Goal: Task Accomplishment & Management: Use online tool/utility

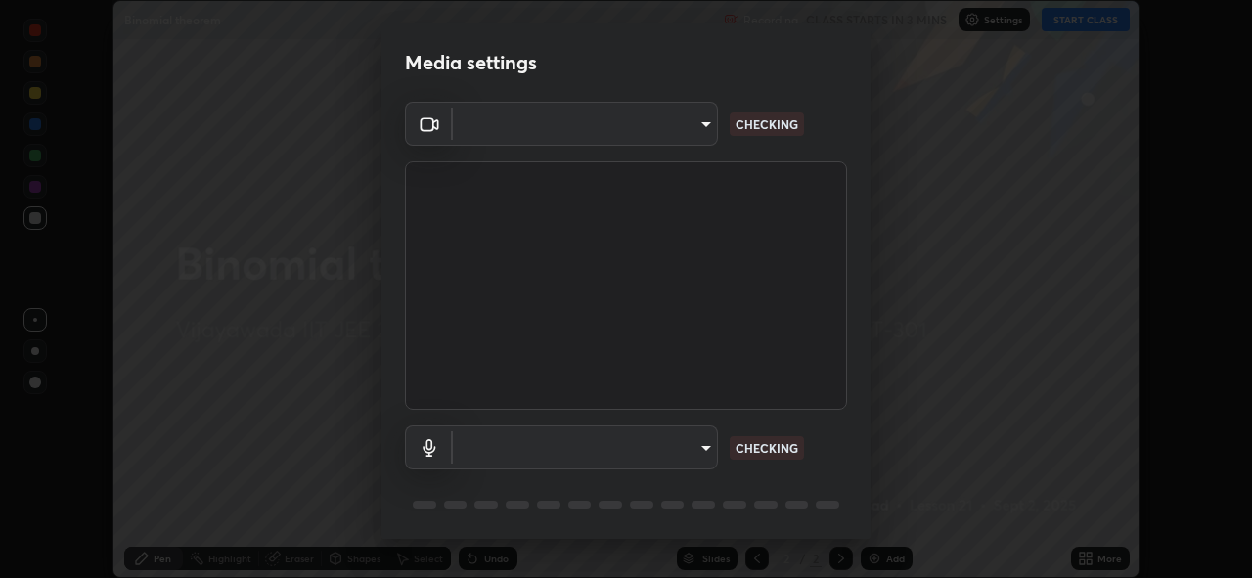
scroll to position [578, 1252]
type input "f2f4c46b7381f2a8385fc49892cc2bbd6249a11405e55214713ac641d9d903e6"
type input "default"
click at [702, 443] on body "Erase all Binomial theorem Recording CLASS STARTS IN 3 MINS Settings START CLAS…" at bounding box center [626, 289] width 1252 height 578
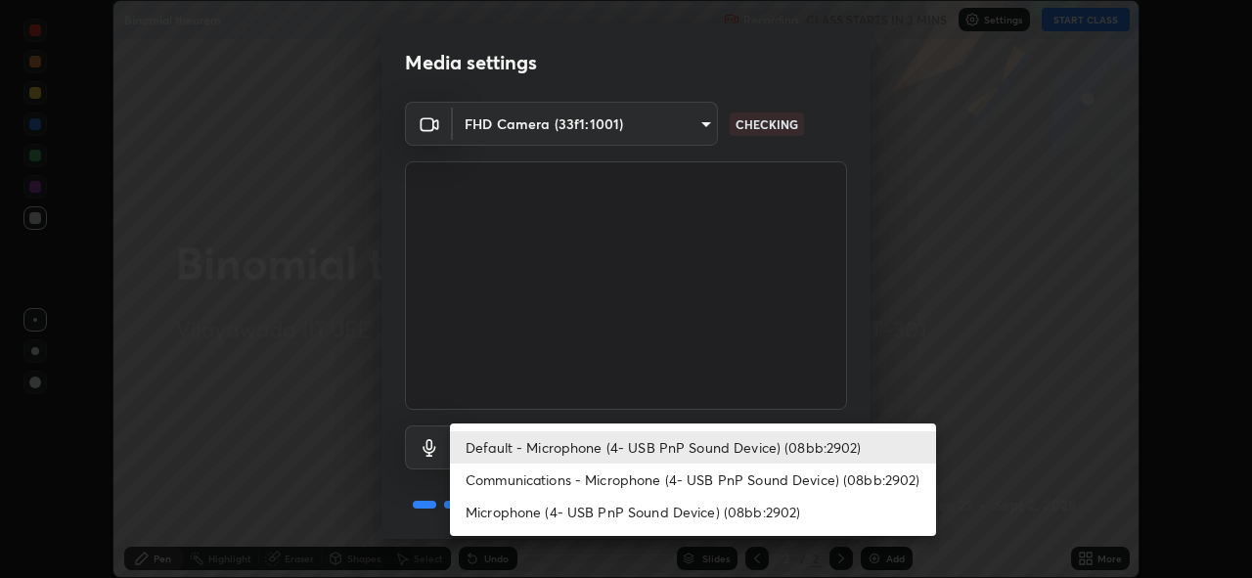
click at [686, 448] on li "Default - Microphone (4- USB PnP Sound Device) (08bb:2902)" at bounding box center [693, 448] width 486 height 32
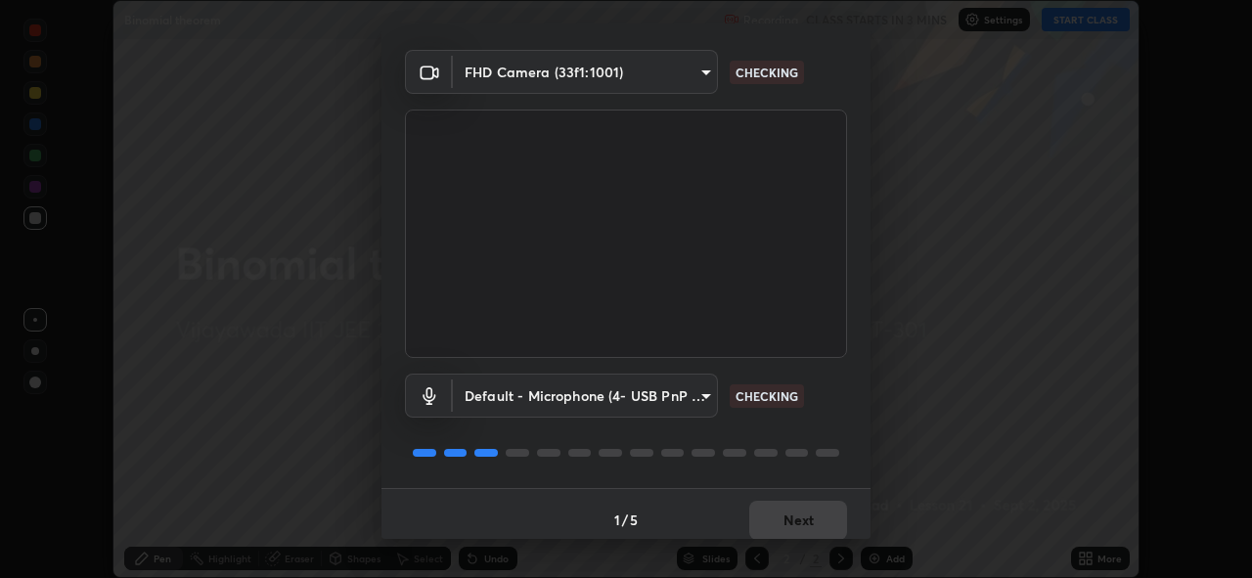
scroll to position [64, 0]
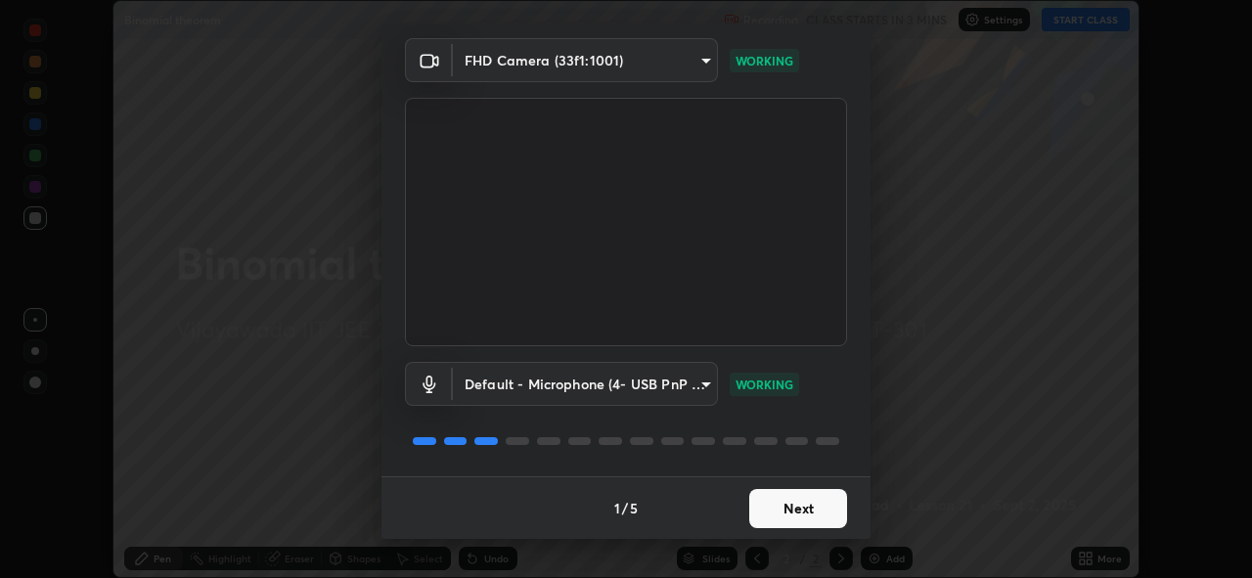
click at [795, 495] on button "Next" at bounding box center [799, 508] width 98 height 39
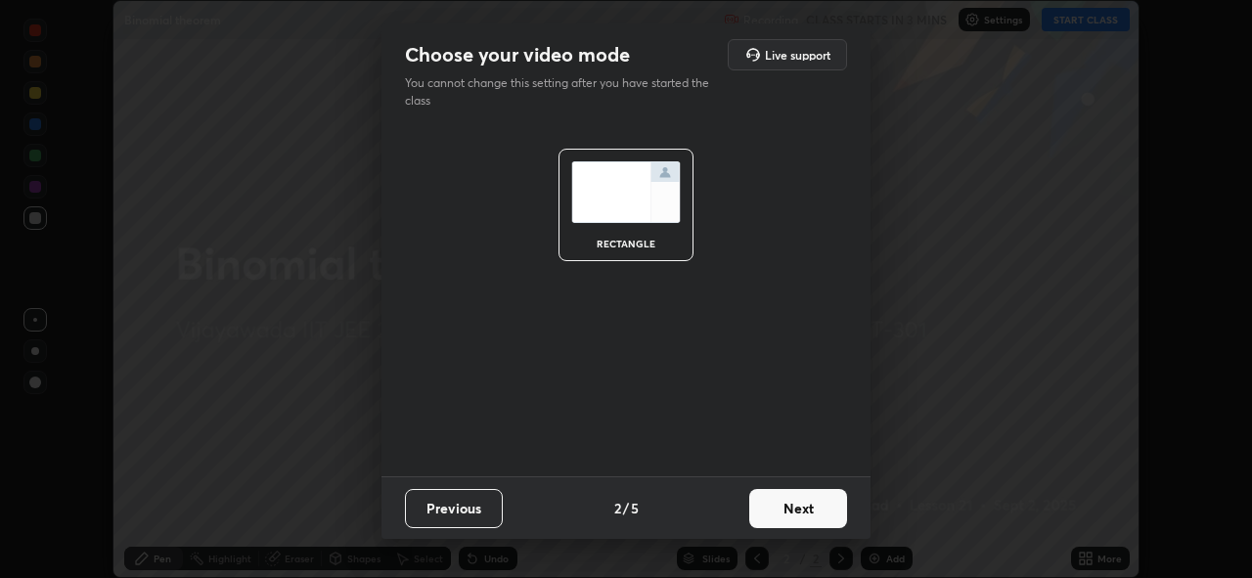
click at [804, 510] on button "Next" at bounding box center [799, 508] width 98 height 39
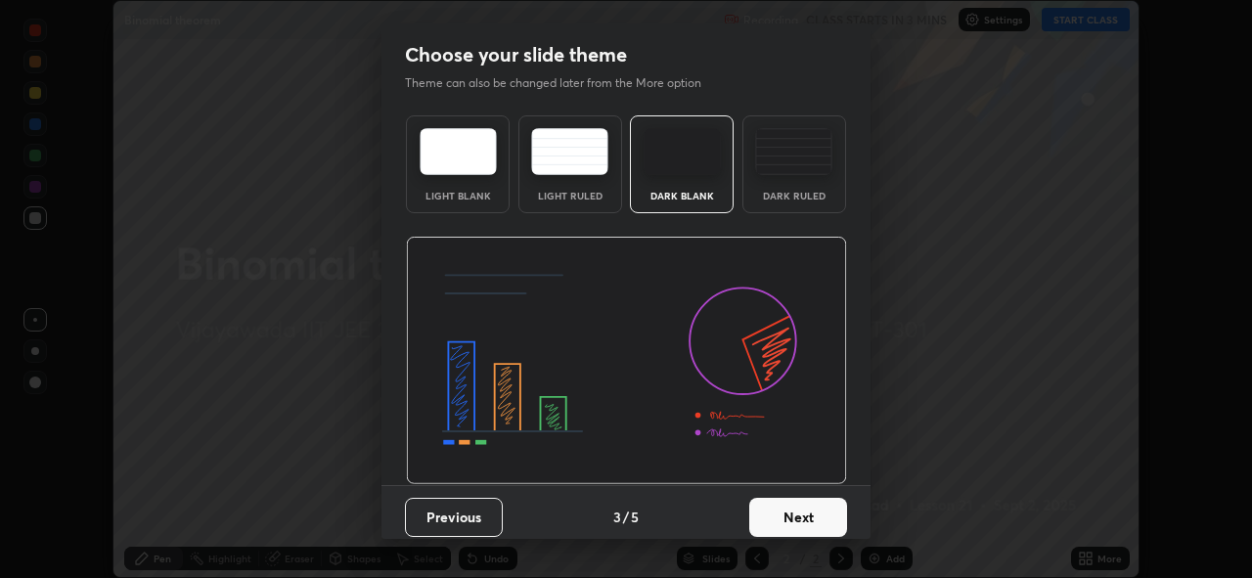
click at [816, 521] on button "Next" at bounding box center [799, 517] width 98 height 39
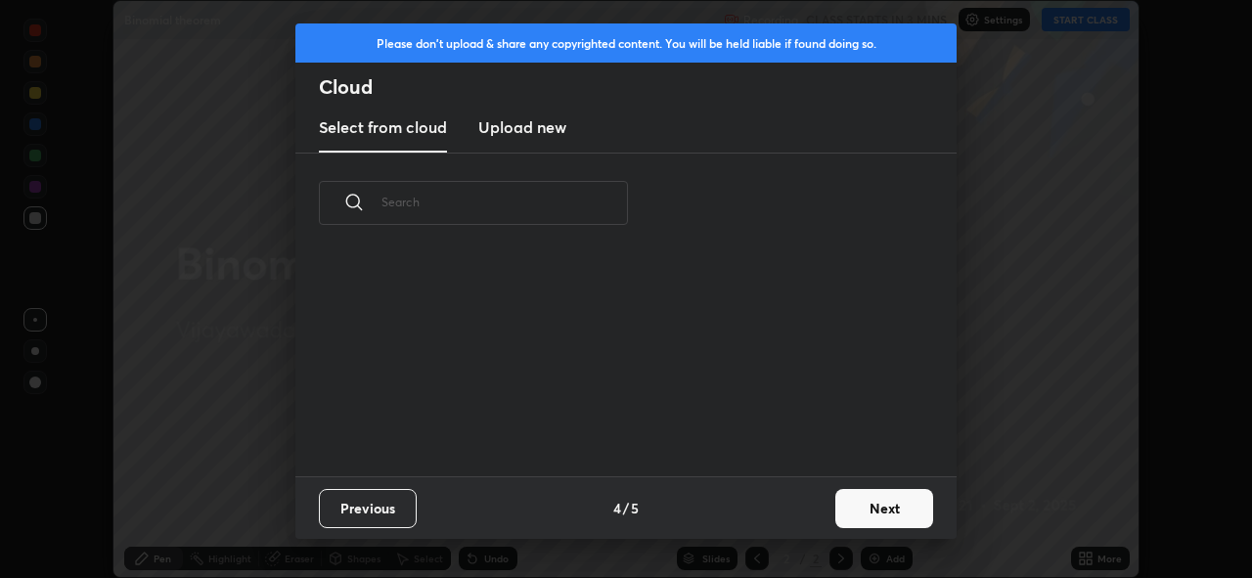
click at [877, 513] on button "Next" at bounding box center [885, 508] width 98 height 39
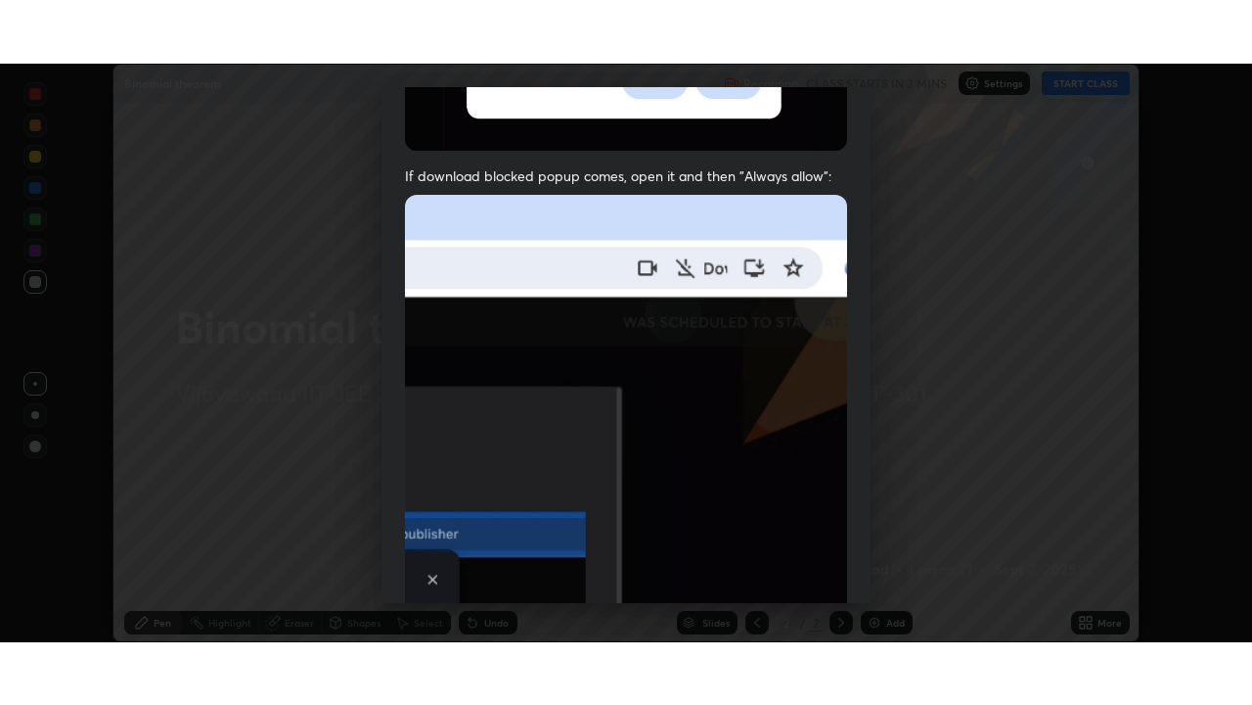
scroll to position [463, 0]
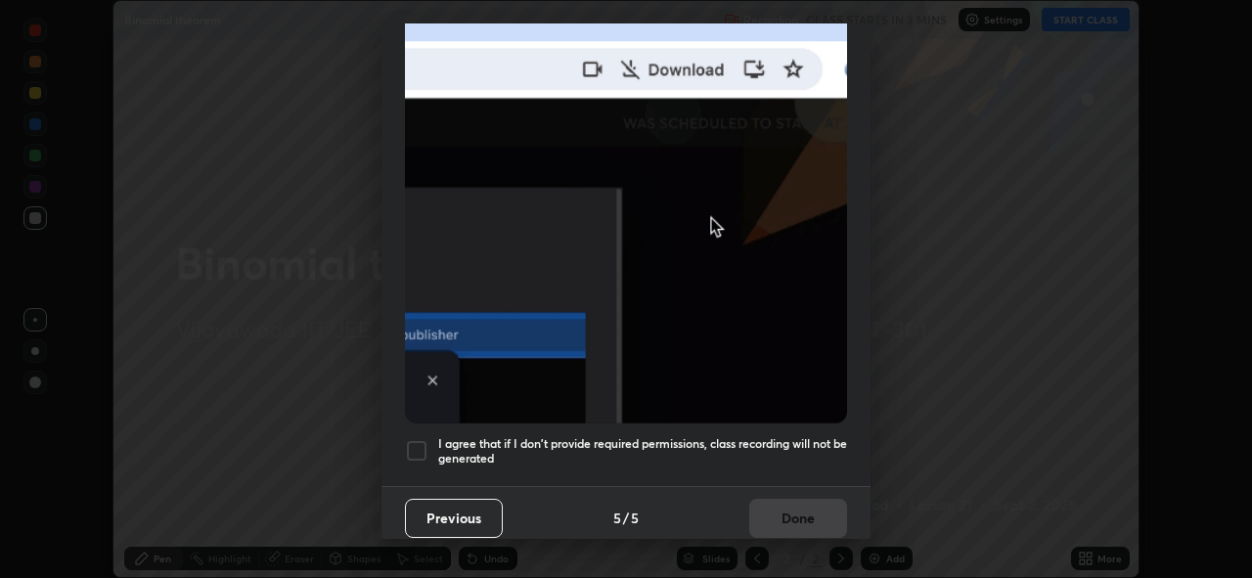
click at [415, 445] on div at bounding box center [416, 450] width 23 height 23
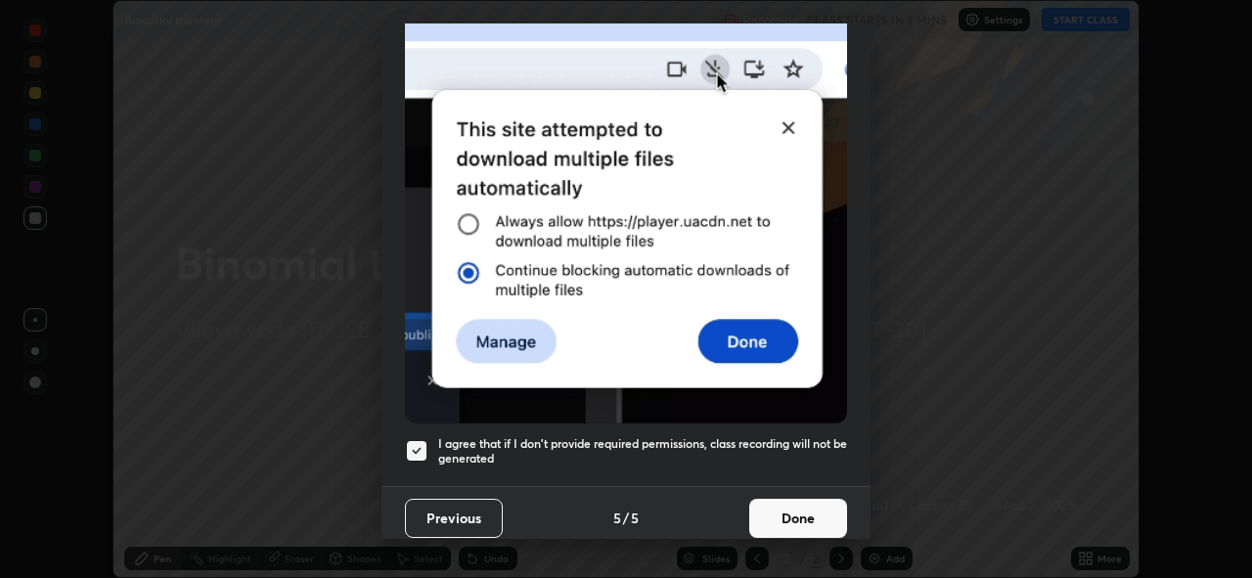
click at [786, 507] on button "Done" at bounding box center [799, 518] width 98 height 39
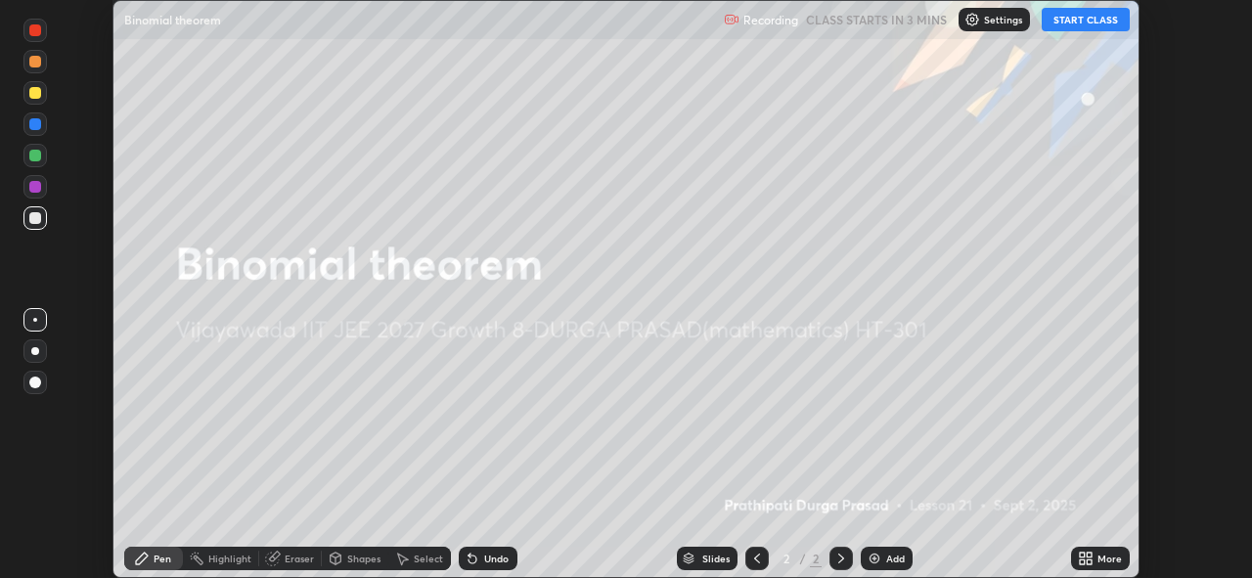
click at [1084, 21] on button "START CLASS" at bounding box center [1086, 19] width 88 height 23
click at [897, 551] on div "Add" at bounding box center [887, 558] width 52 height 23
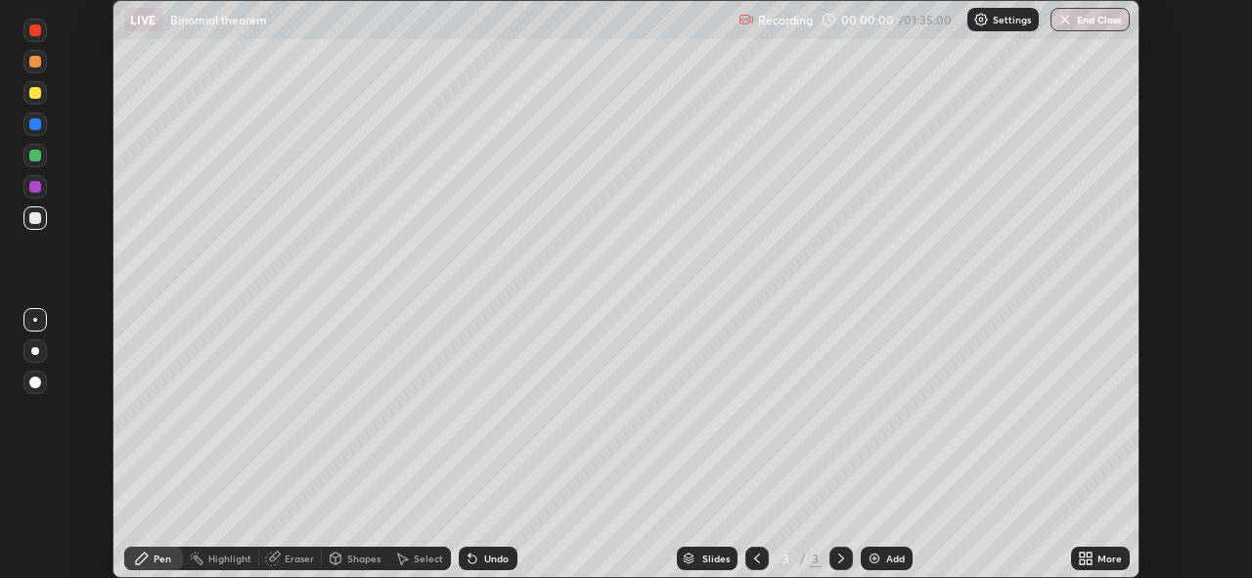
click at [1112, 558] on div "More" at bounding box center [1110, 559] width 24 height 10
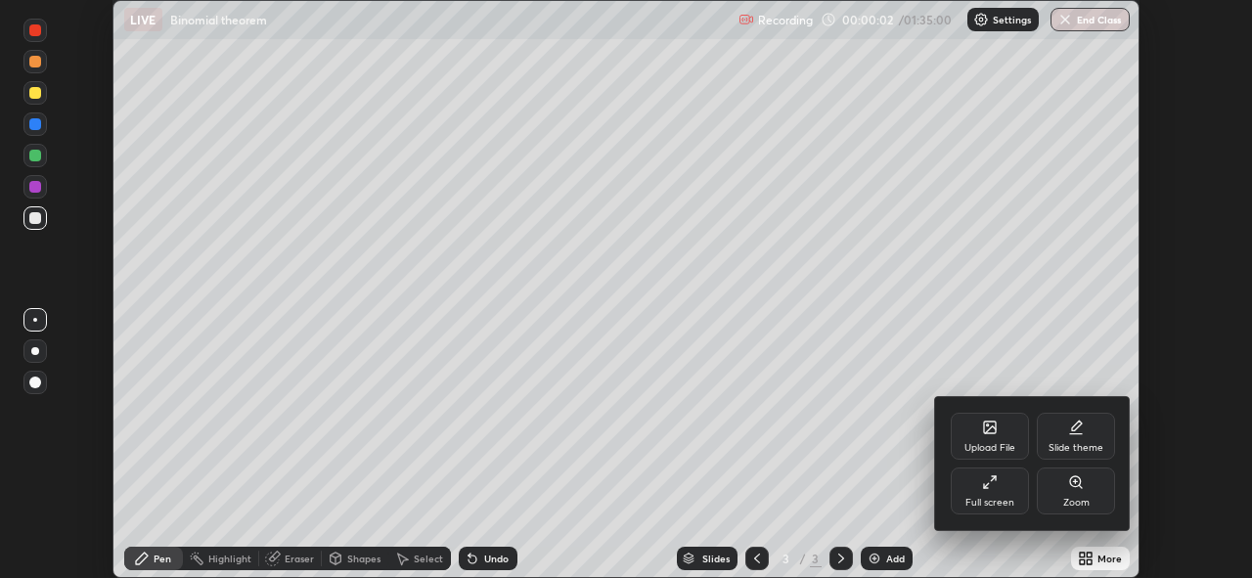
click at [996, 498] on div "Full screen" at bounding box center [990, 503] width 49 height 10
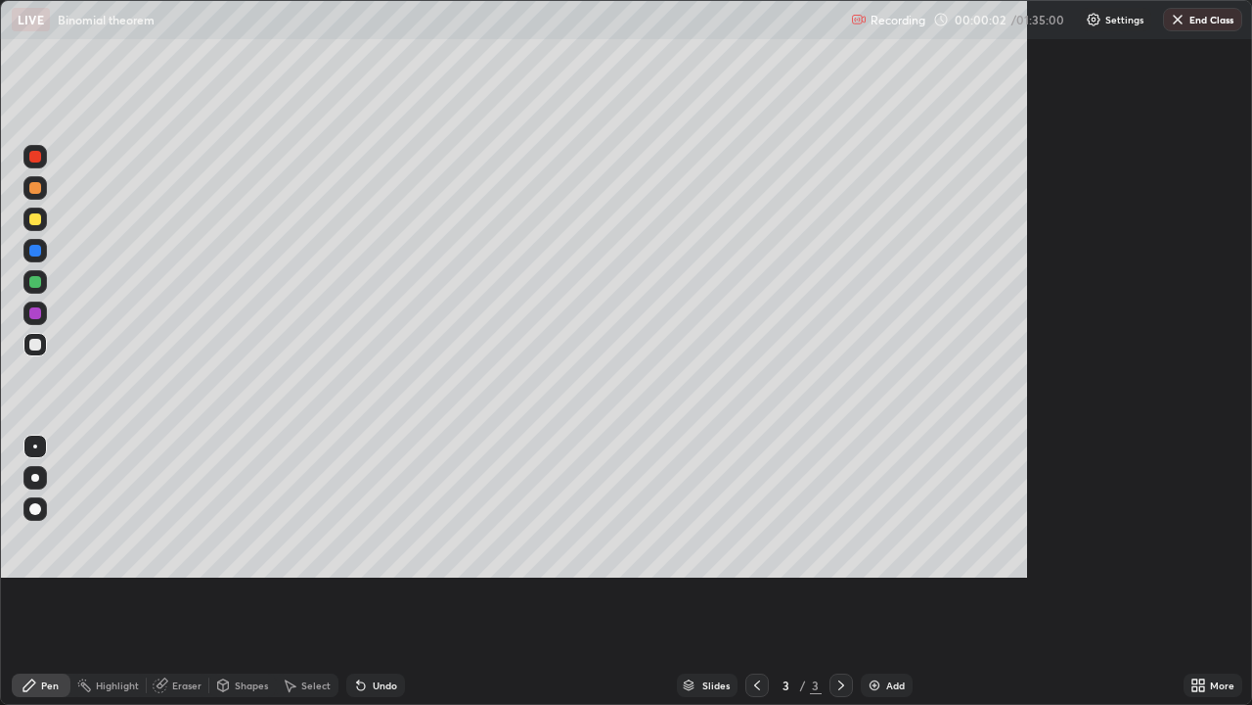
scroll to position [705, 1252]
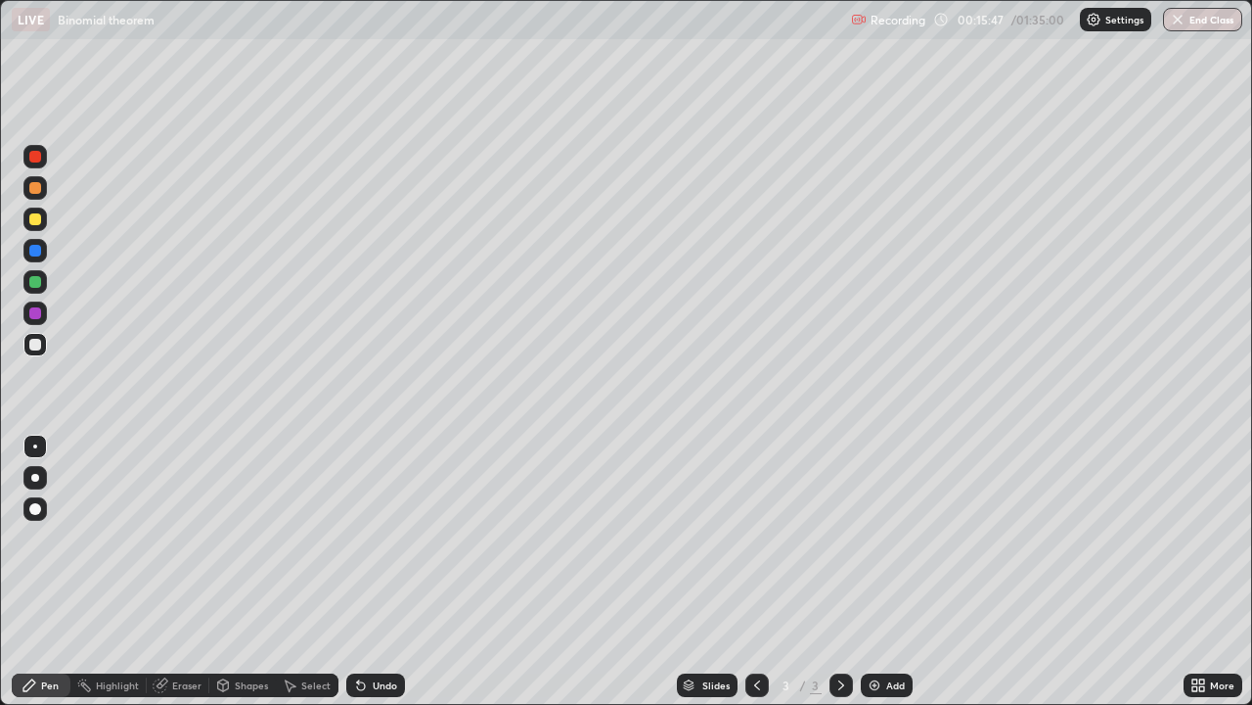
click at [33, 223] on div at bounding box center [35, 219] width 12 height 12
click at [35, 220] on div at bounding box center [35, 219] width 12 height 12
click at [37, 226] on div at bounding box center [34, 218] width 23 height 23
click at [184, 577] on div "Eraser" at bounding box center [186, 685] width 29 height 10
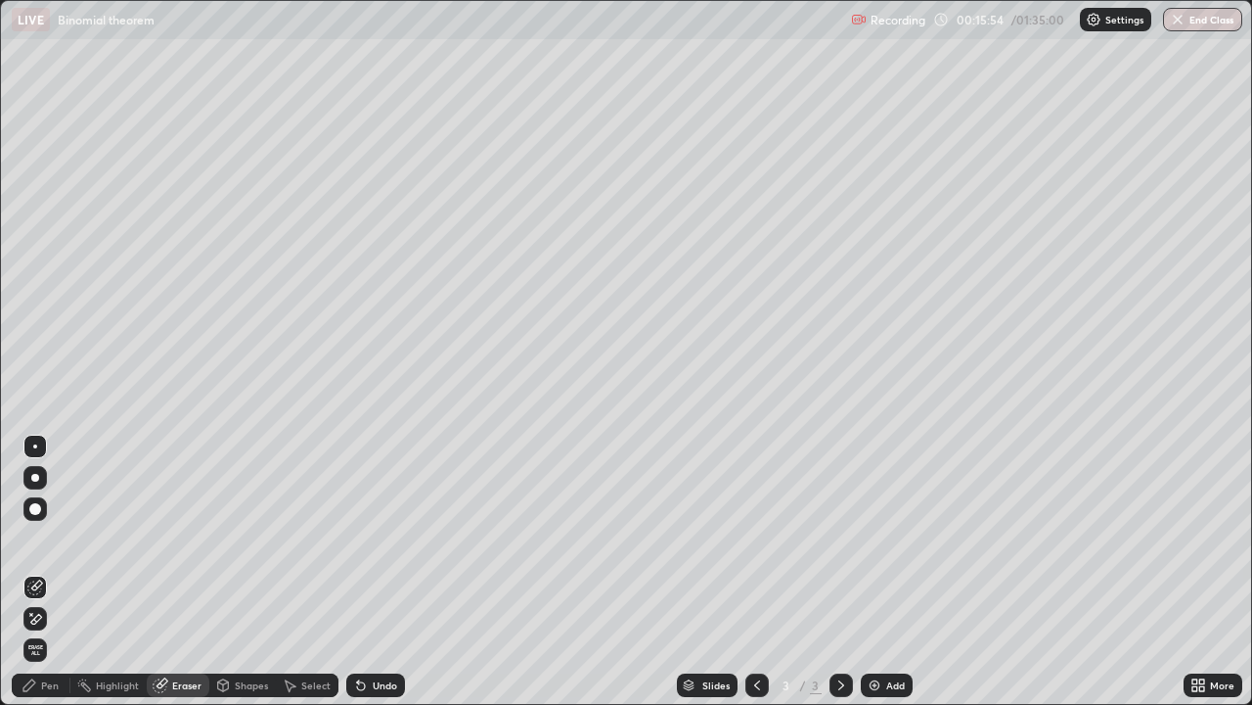
click at [37, 577] on div "Pen" at bounding box center [41, 684] width 59 height 23
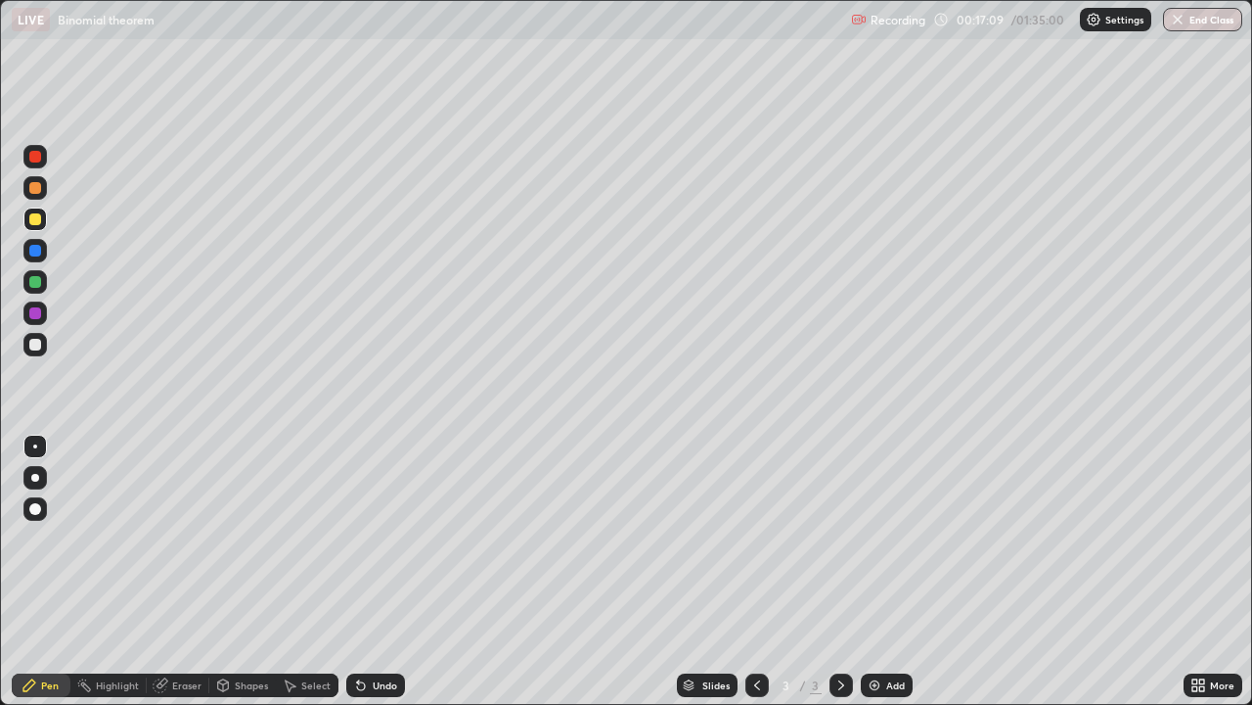
click at [181, 577] on div "Eraser" at bounding box center [186, 685] width 29 height 10
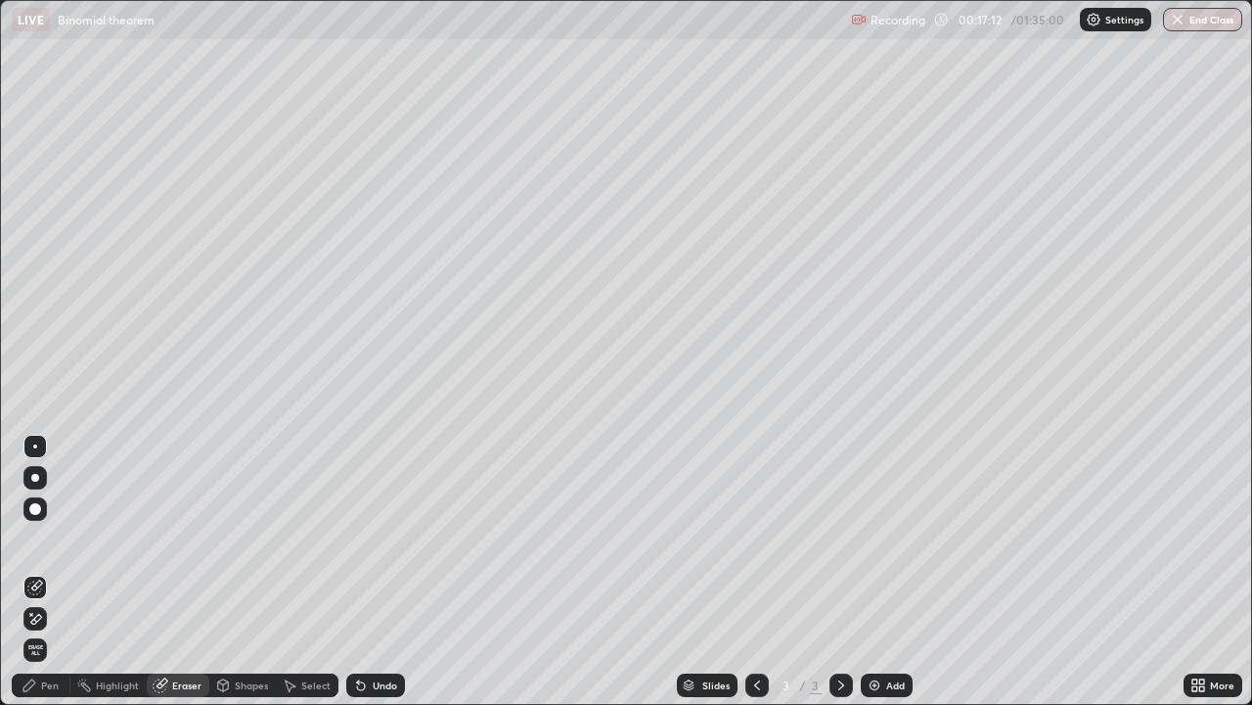
click at [44, 577] on div "Pen" at bounding box center [50, 685] width 18 height 10
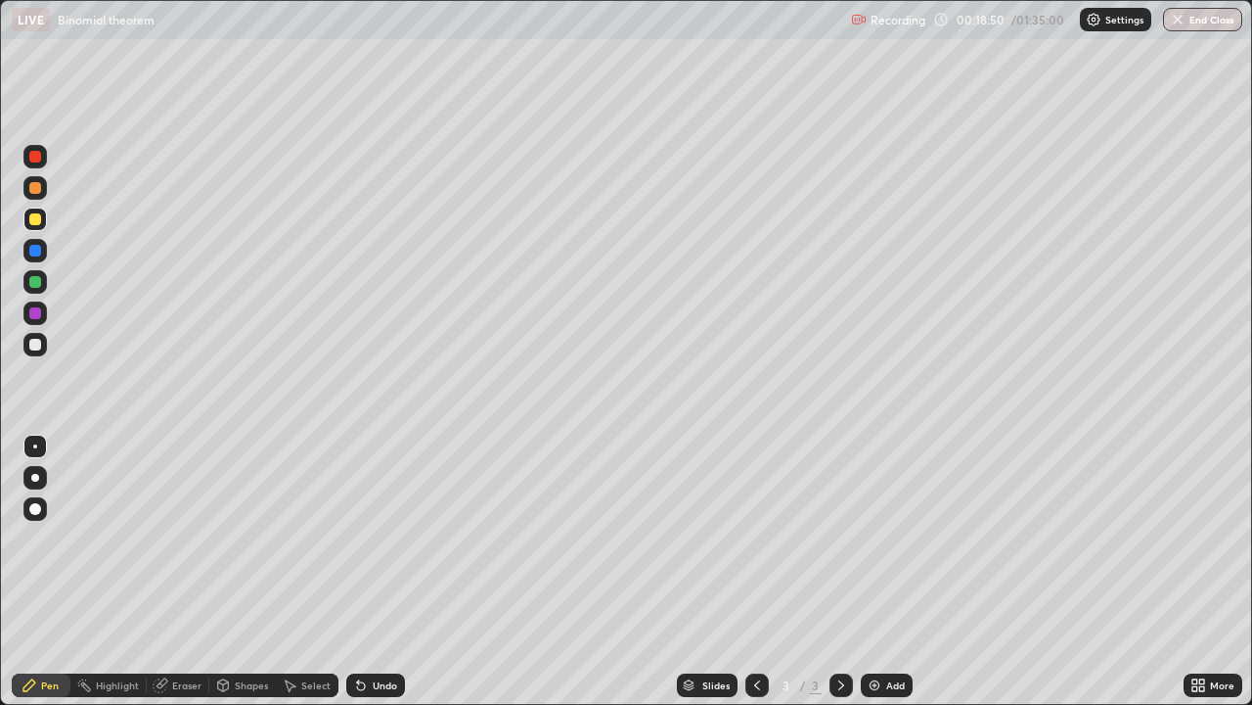
click at [34, 281] on div at bounding box center [35, 282] width 12 height 12
click at [35, 220] on div at bounding box center [35, 219] width 12 height 12
click at [879, 577] on img at bounding box center [875, 685] width 16 height 16
click at [753, 577] on div at bounding box center [757, 684] width 23 height 23
click at [29, 217] on div at bounding box center [35, 219] width 12 height 12
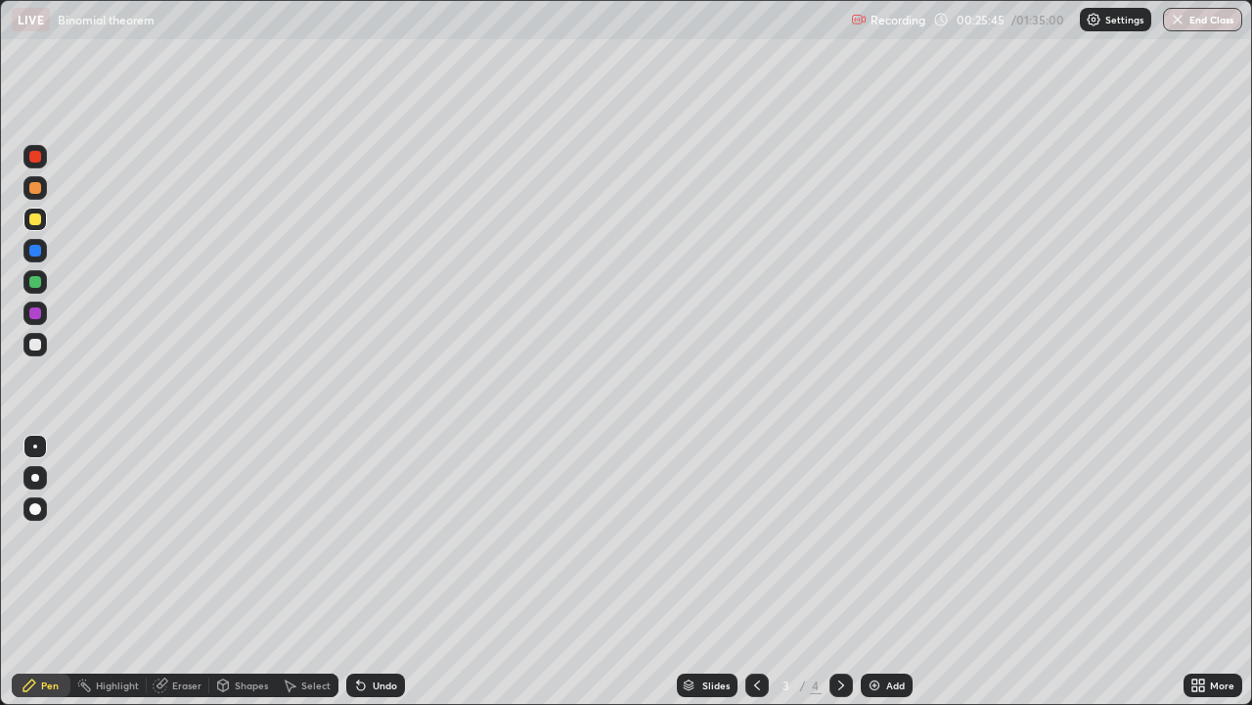
click at [840, 577] on icon at bounding box center [842, 685] width 16 height 16
click at [868, 577] on img at bounding box center [875, 685] width 16 height 16
click at [35, 285] on div at bounding box center [35, 282] width 12 height 12
click at [750, 577] on div at bounding box center [757, 684] width 23 height 23
click at [758, 577] on div at bounding box center [757, 684] width 23 height 23
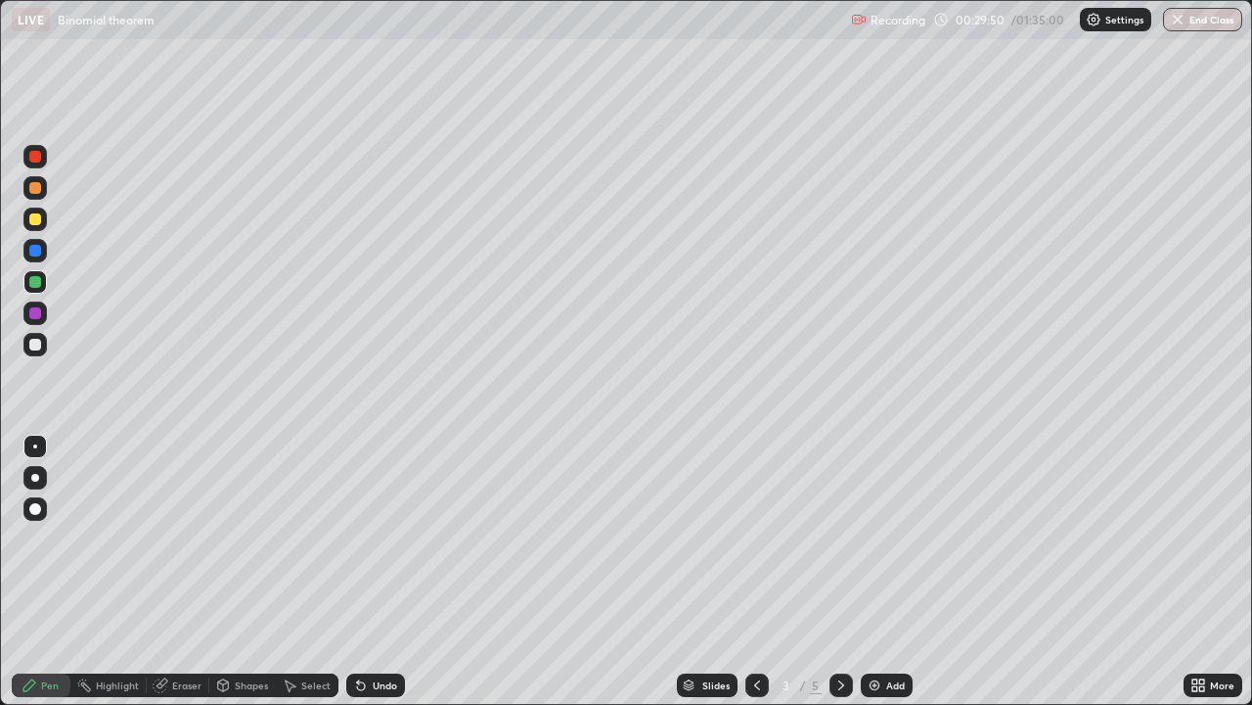
click at [840, 577] on icon at bounding box center [842, 685] width 16 height 16
click at [836, 577] on icon at bounding box center [842, 685] width 16 height 16
click at [886, 577] on div "Add" at bounding box center [895, 685] width 19 height 10
click at [37, 215] on div at bounding box center [35, 219] width 12 height 12
click at [33, 155] on div at bounding box center [35, 157] width 12 height 12
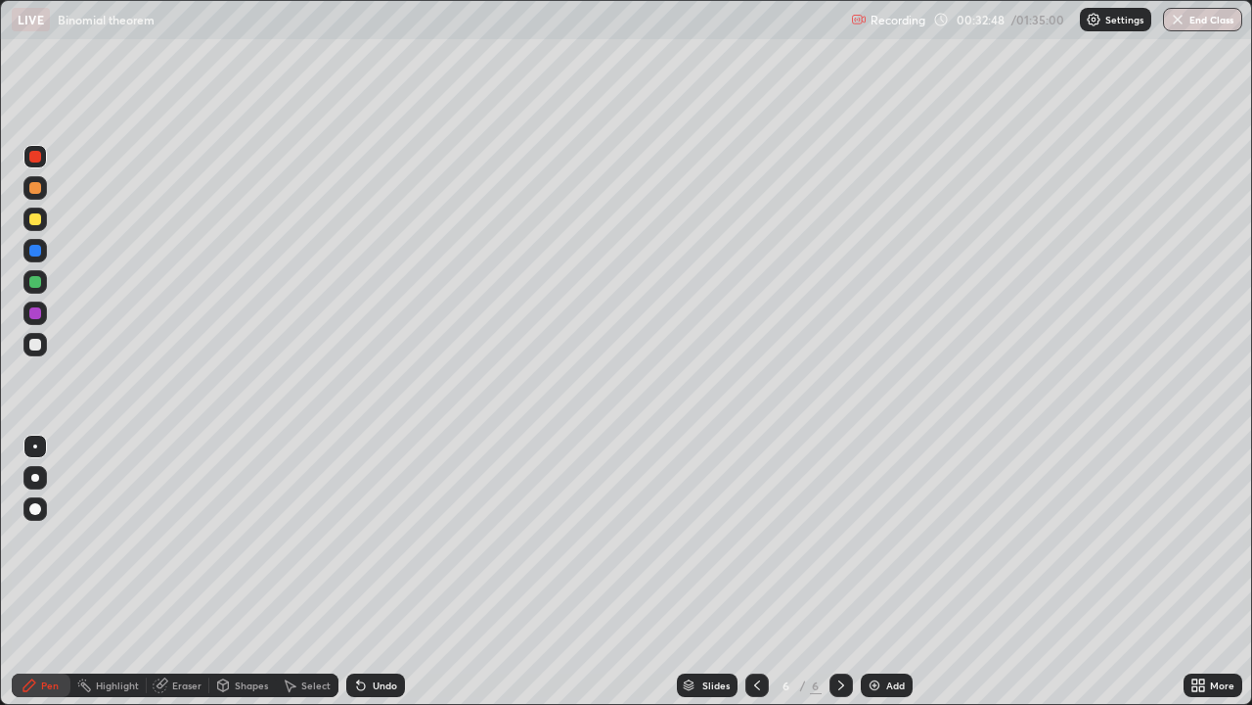
click at [32, 221] on div at bounding box center [35, 219] width 12 height 12
click at [29, 283] on div at bounding box center [35, 282] width 12 height 12
click at [188, 577] on div "Eraser" at bounding box center [186, 685] width 29 height 10
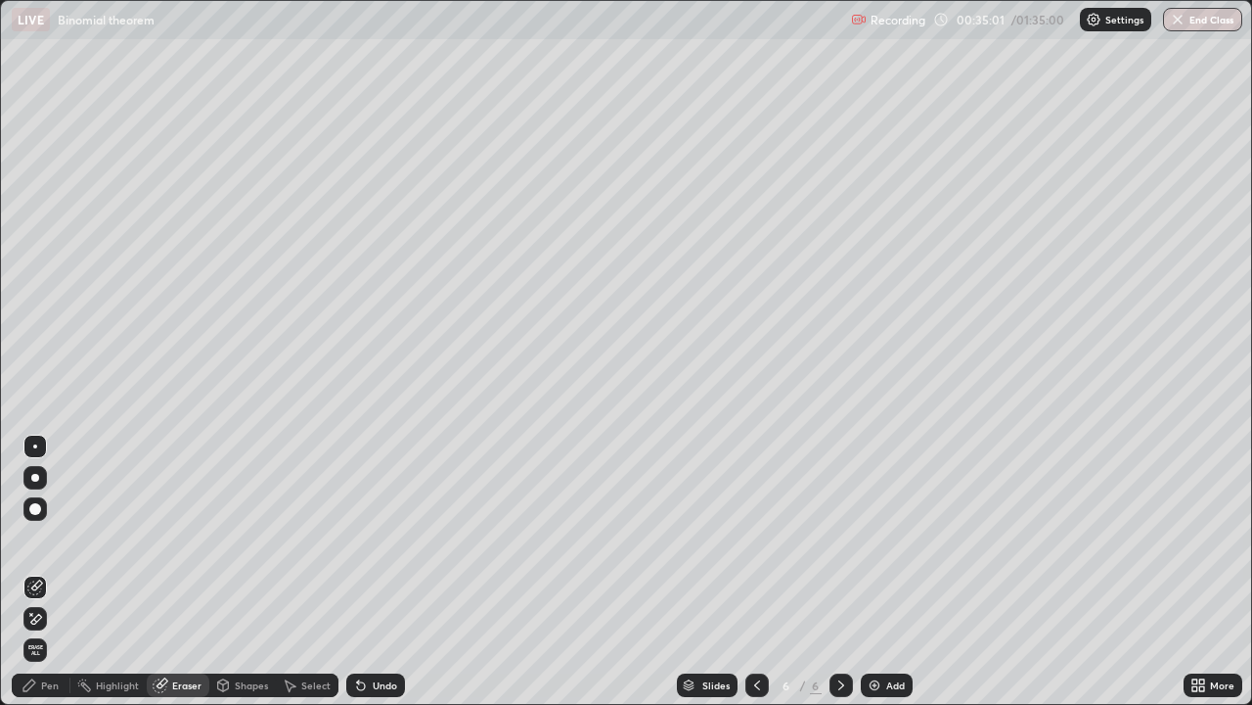
click at [44, 577] on div "Pen" at bounding box center [50, 685] width 18 height 10
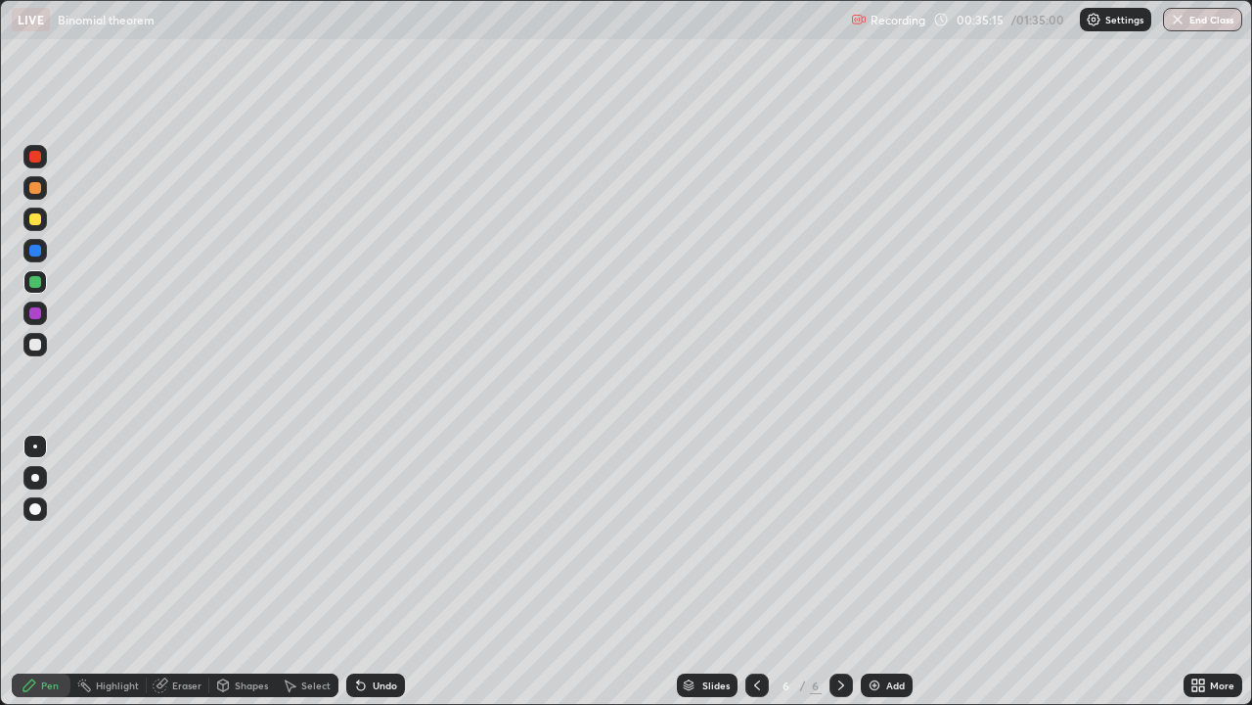
click at [39, 221] on div at bounding box center [35, 219] width 12 height 12
click at [871, 577] on img at bounding box center [875, 685] width 16 height 16
click at [34, 279] on div at bounding box center [35, 282] width 12 height 12
click at [890, 577] on div "Add" at bounding box center [895, 685] width 19 height 10
click at [32, 223] on div at bounding box center [35, 219] width 12 height 12
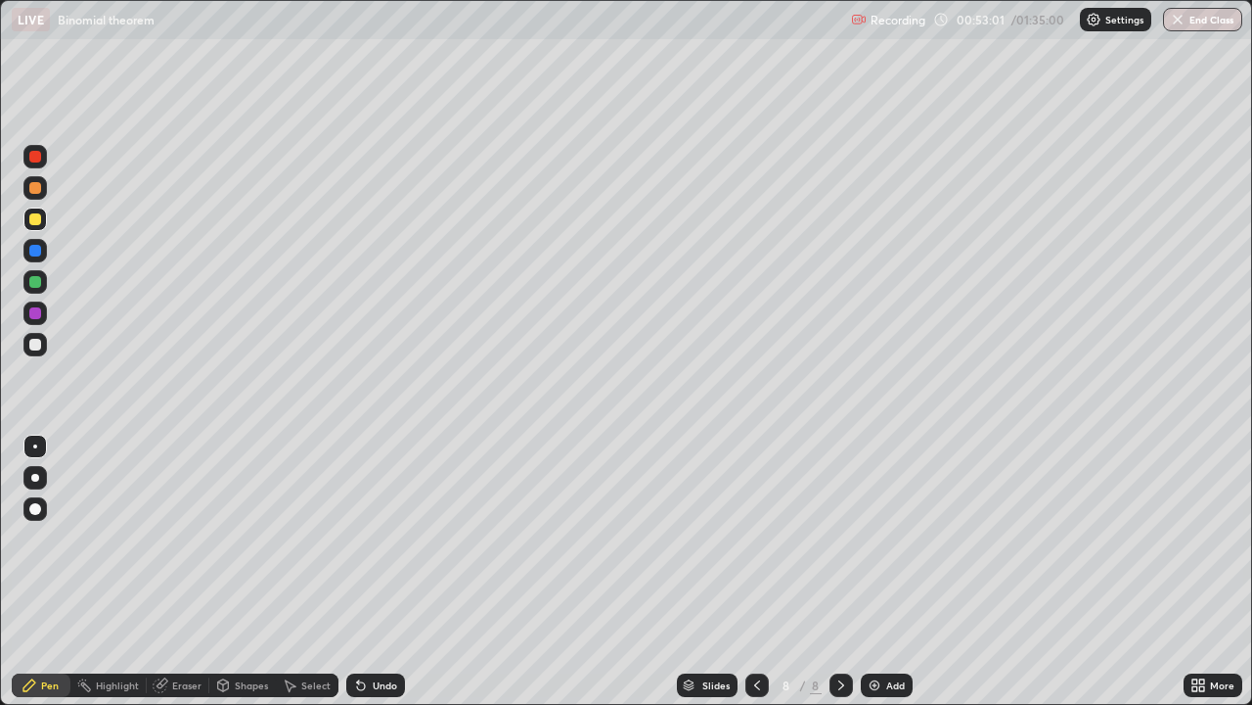
click at [375, 577] on div "Undo" at bounding box center [385, 685] width 24 height 10
click at [876, 577] on img at bounding box center [875, 685] width 16 height 16
click at [187, 577] on div "Eraser" at bounding box center [186, 685] width 29 height 10
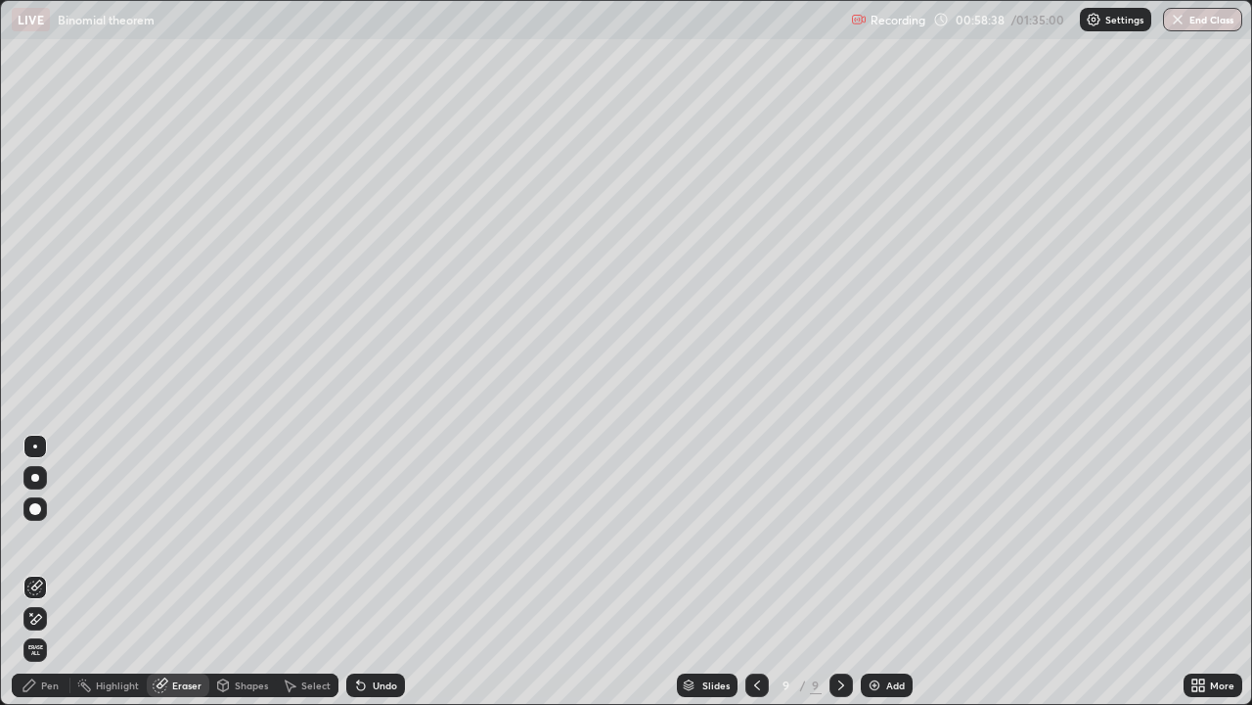
click at [163, 577] on icon at bounding box center [160, 685] width 13 height 13
click at [49, 577] on div "Pen" at bounding box center [50, 685] width 18 height 10
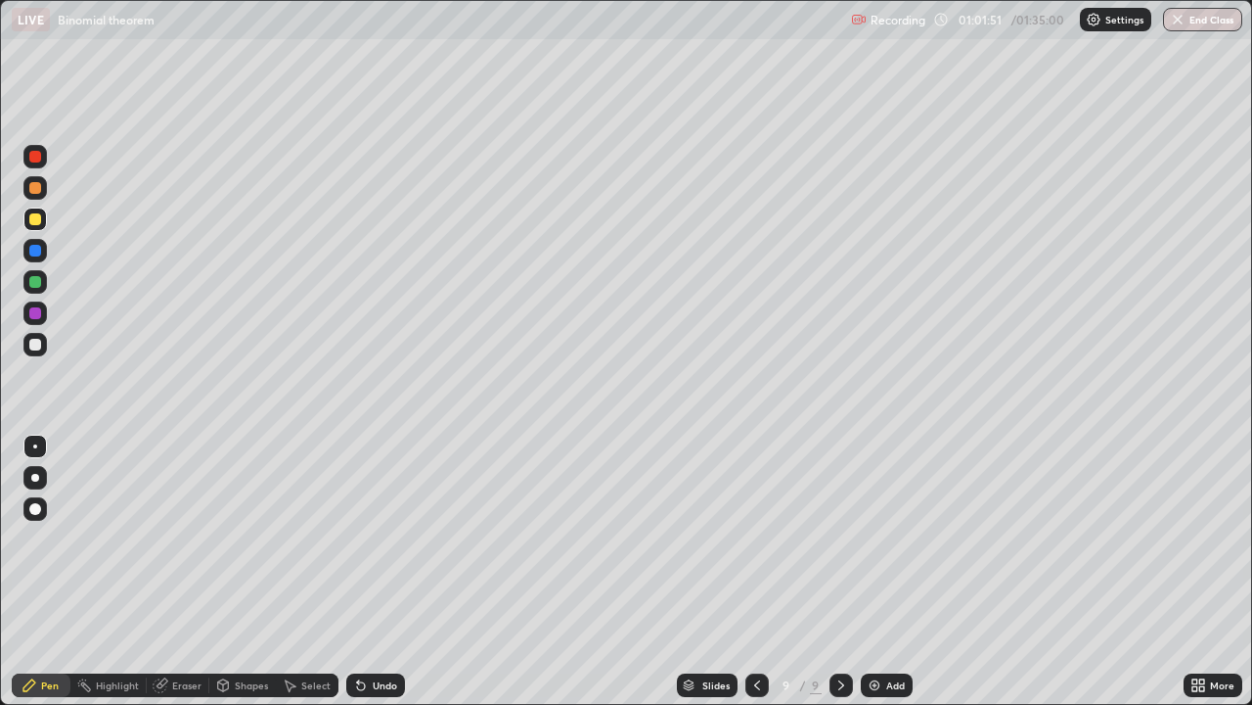
click at [35, 281] on div at bounding box center [35, 282] width 12 height 12
click at [886, 577] on div "Add" at bounding box center [895, 685] width 19 height 10
click at [36, 227] on div at bounding box center [34, 218] width 23 height 23
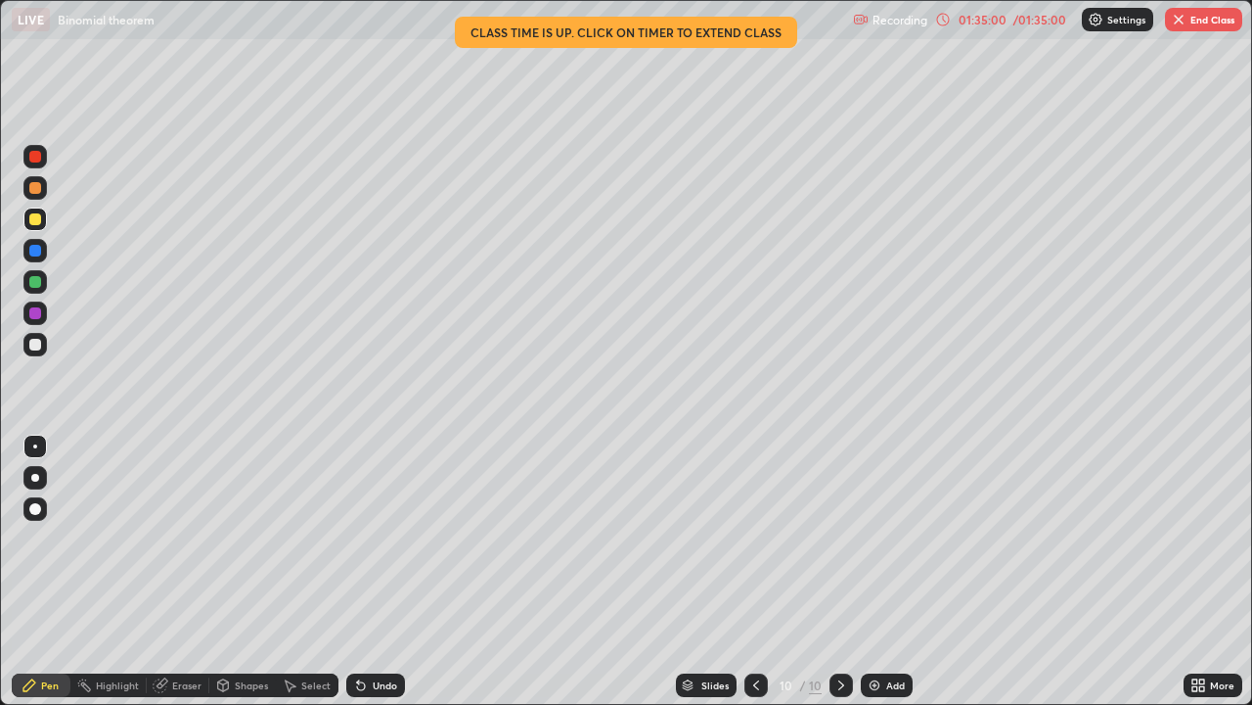
click at [1202, 21] on button "End Class" at bounding box center [1203, 19] width 77 height 23
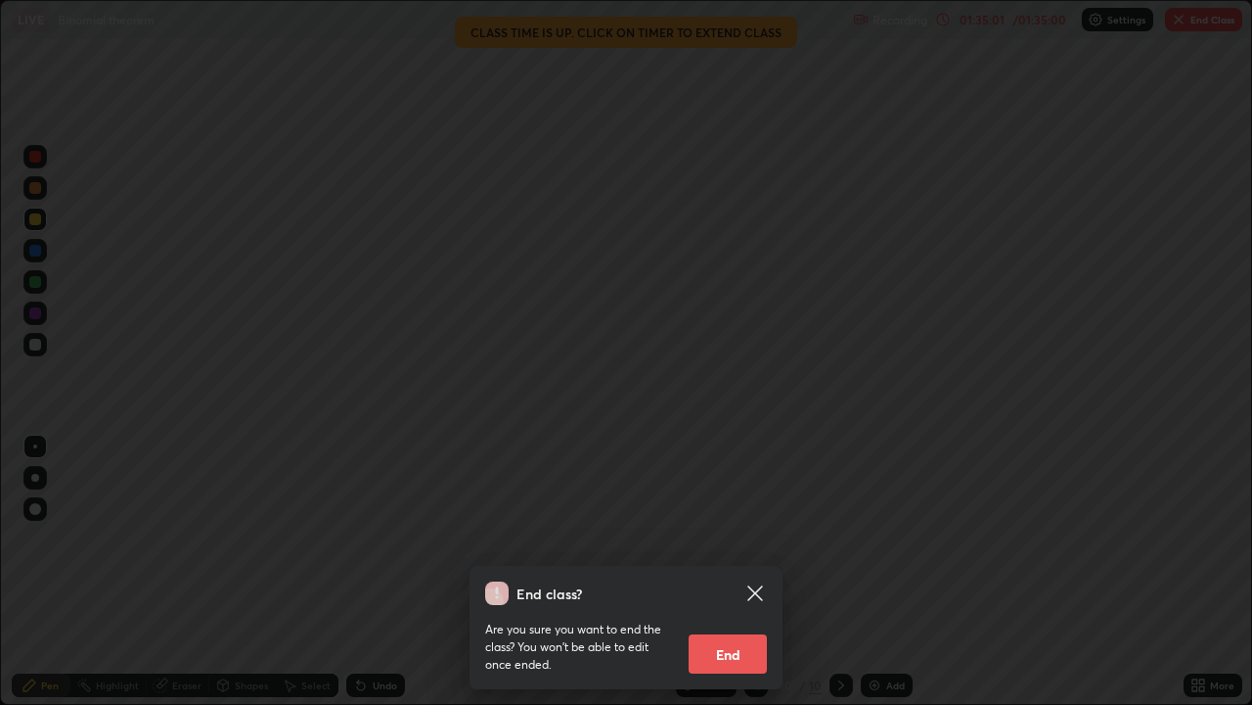
click at [737, 577] on button "End" at bounding box center [728, 653] width 78 height 39
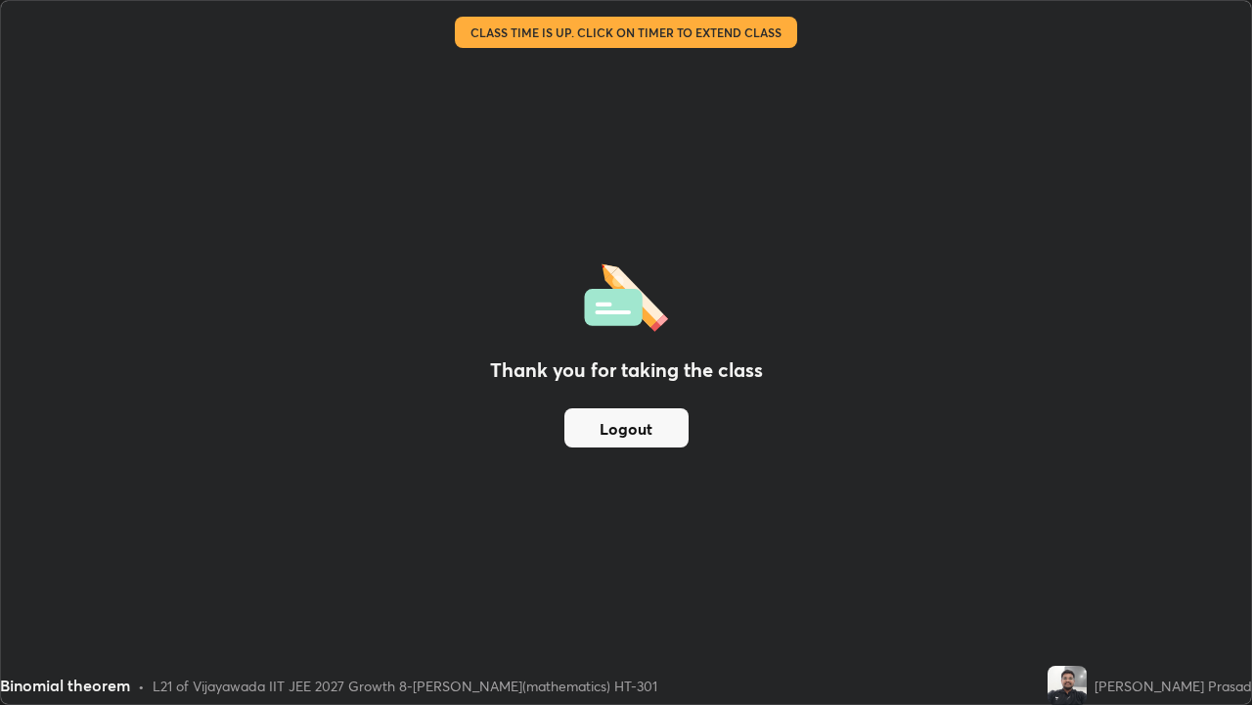
click at [649, 432] on button "Logout" at bounding box center [627, 427] width 124 height 39
